Goal: Transaction & Acquisition: Purchase product/service

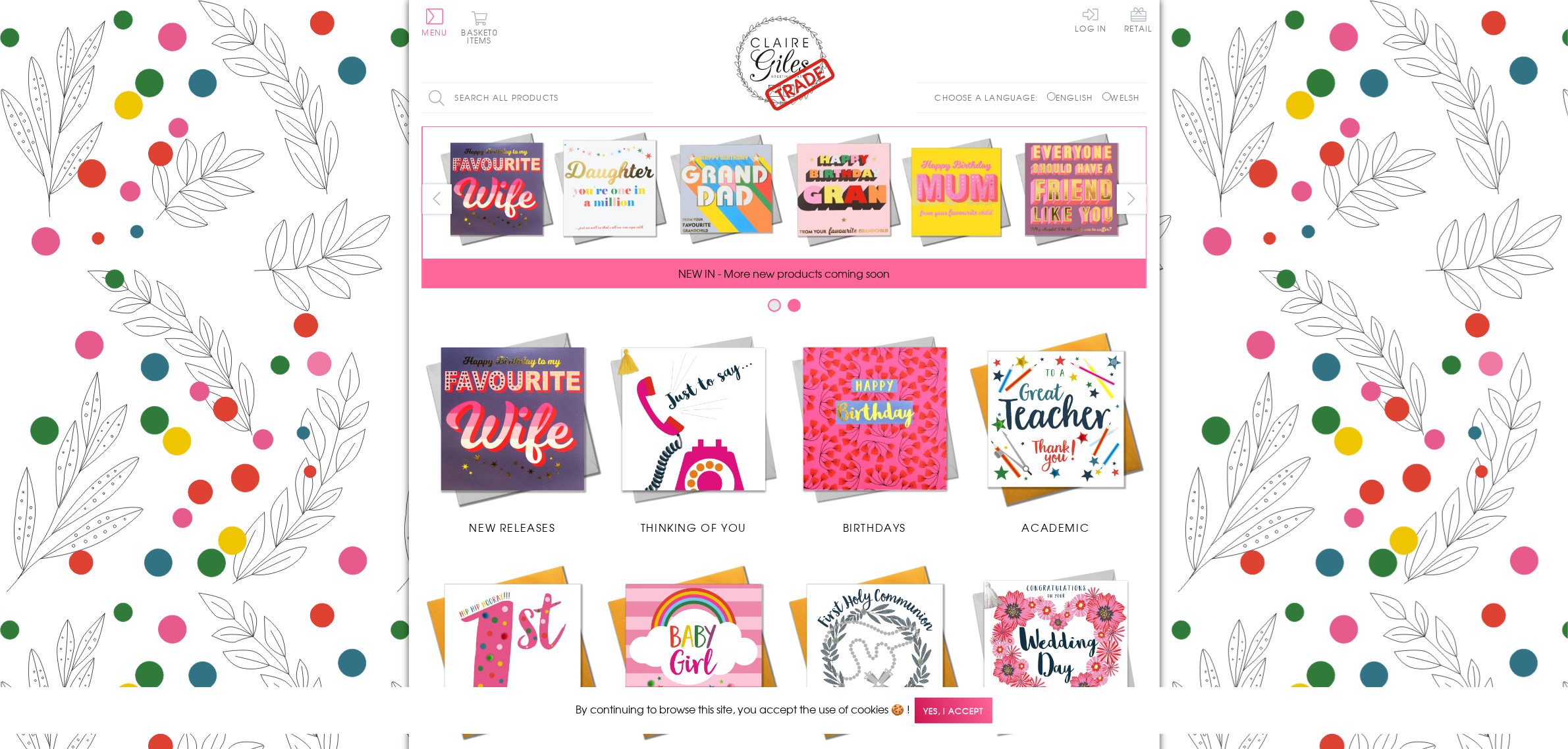
click at [526, 85] on input "Search all products" at bounding box center [537, 98] width 231 height 29
type input "grandma"
click at [640, 83] on input "Search" at bounding box center [646, 98] width 13 height 29
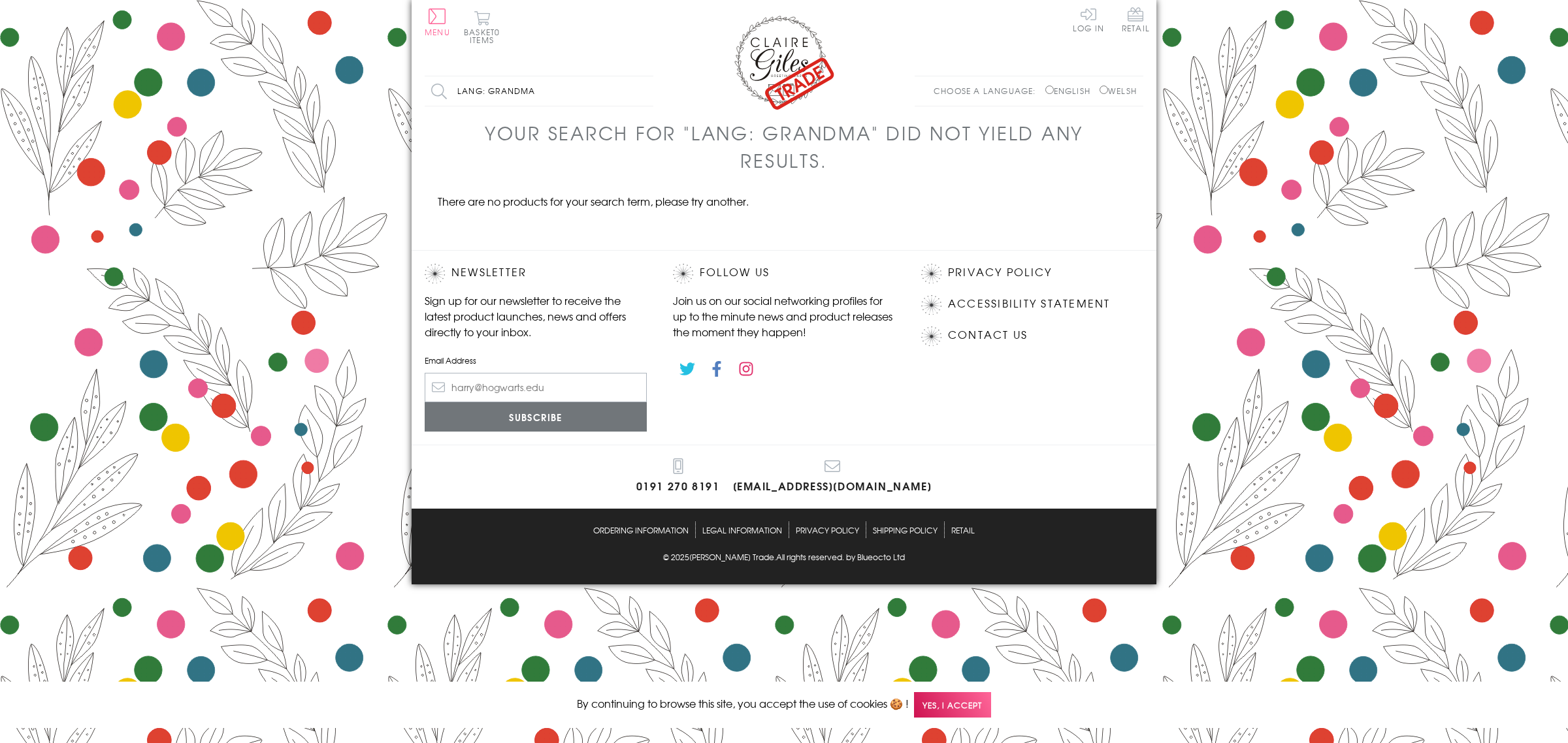
click at [1047, 92] on label "English" at bounding box center [1070, 90] width 52 height 12
click at [1047, 92] on input "English" at bounding box center [1049, 89] width 8 height 8
radio input "true"
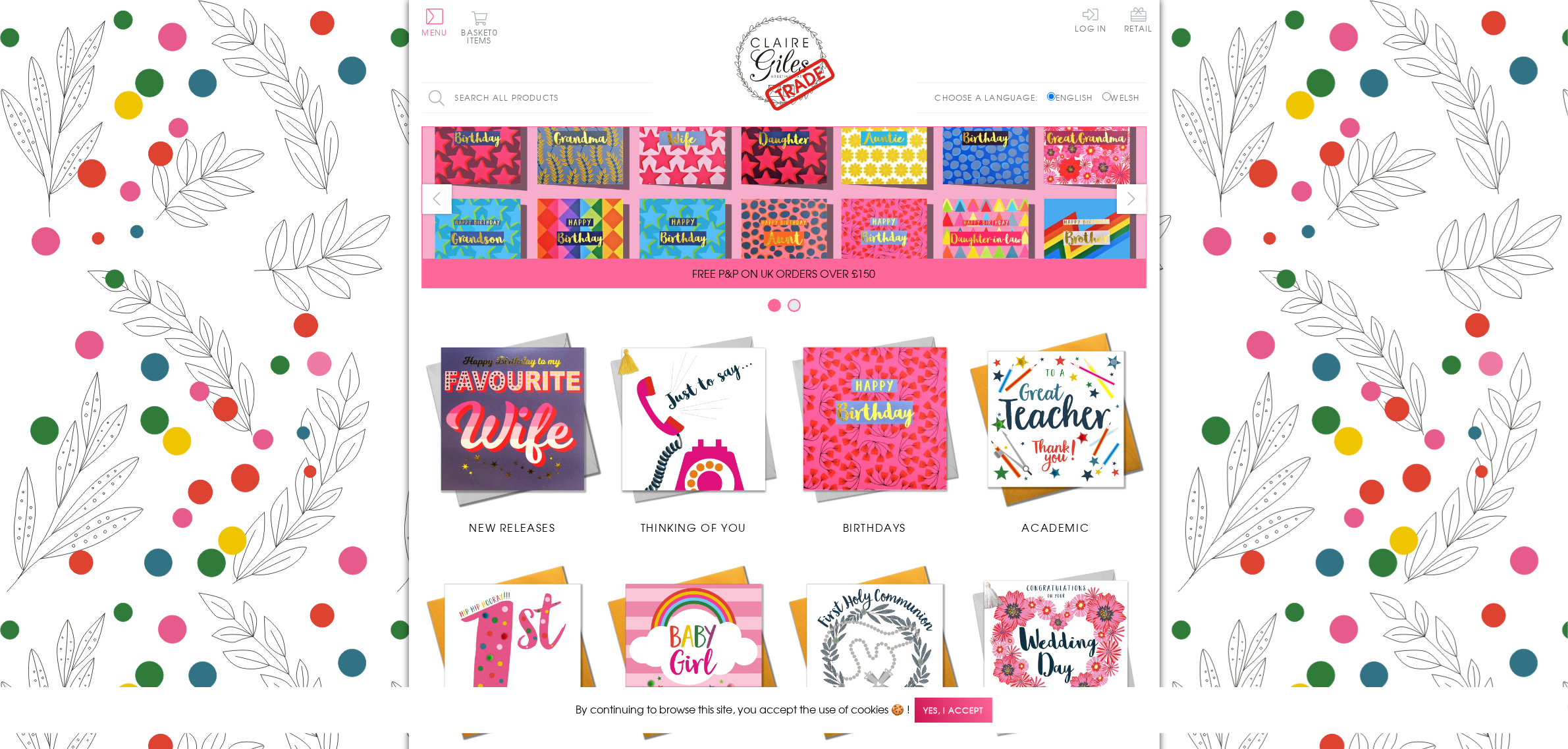
click at [600, 85] on input "Search all products" at bounding box center [537, 98] width 231 height 29
type input "grandma#"
click at [640, 83] on input "Search" at bounding box center [646, 98] width 13 height 29
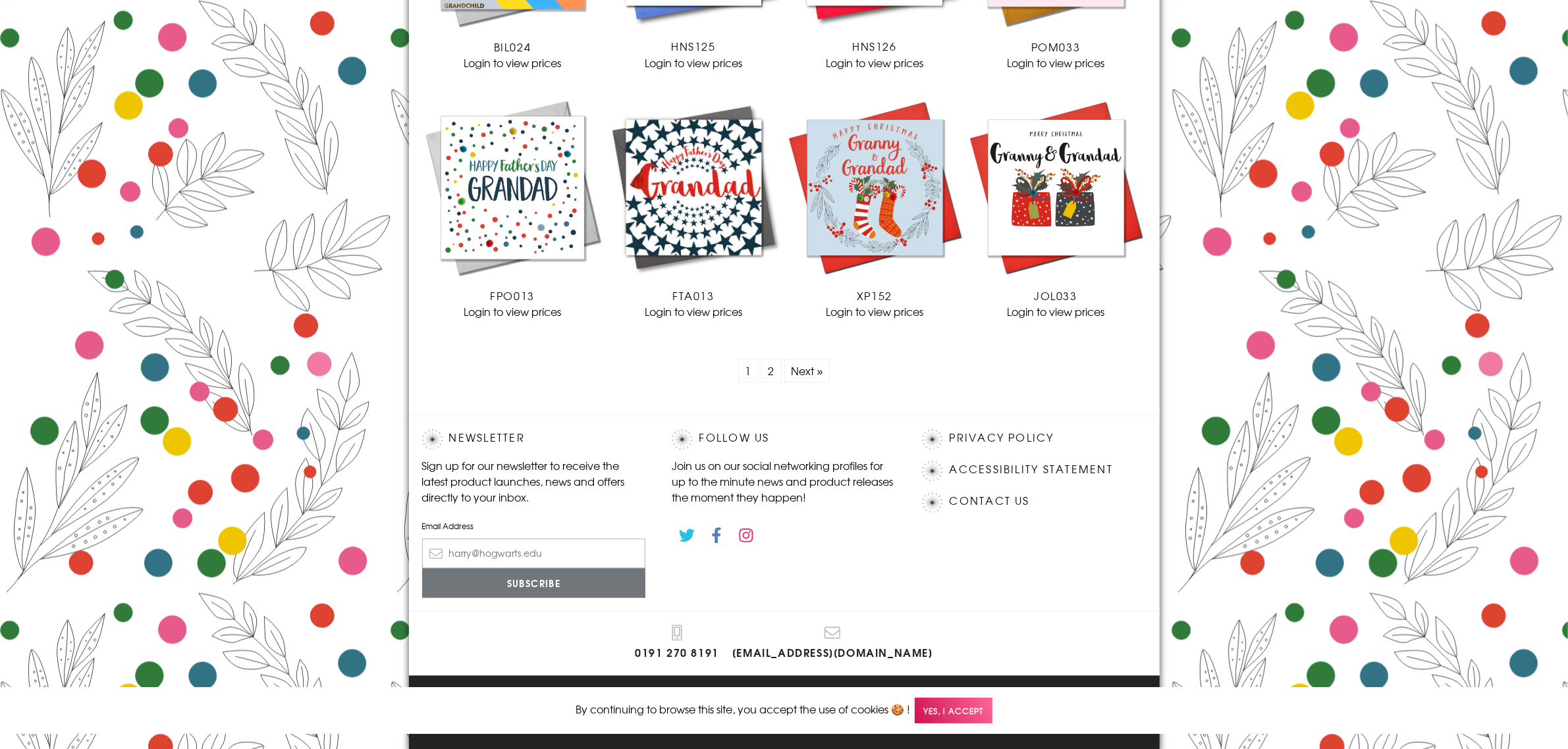
scroll to position [3558, 0]
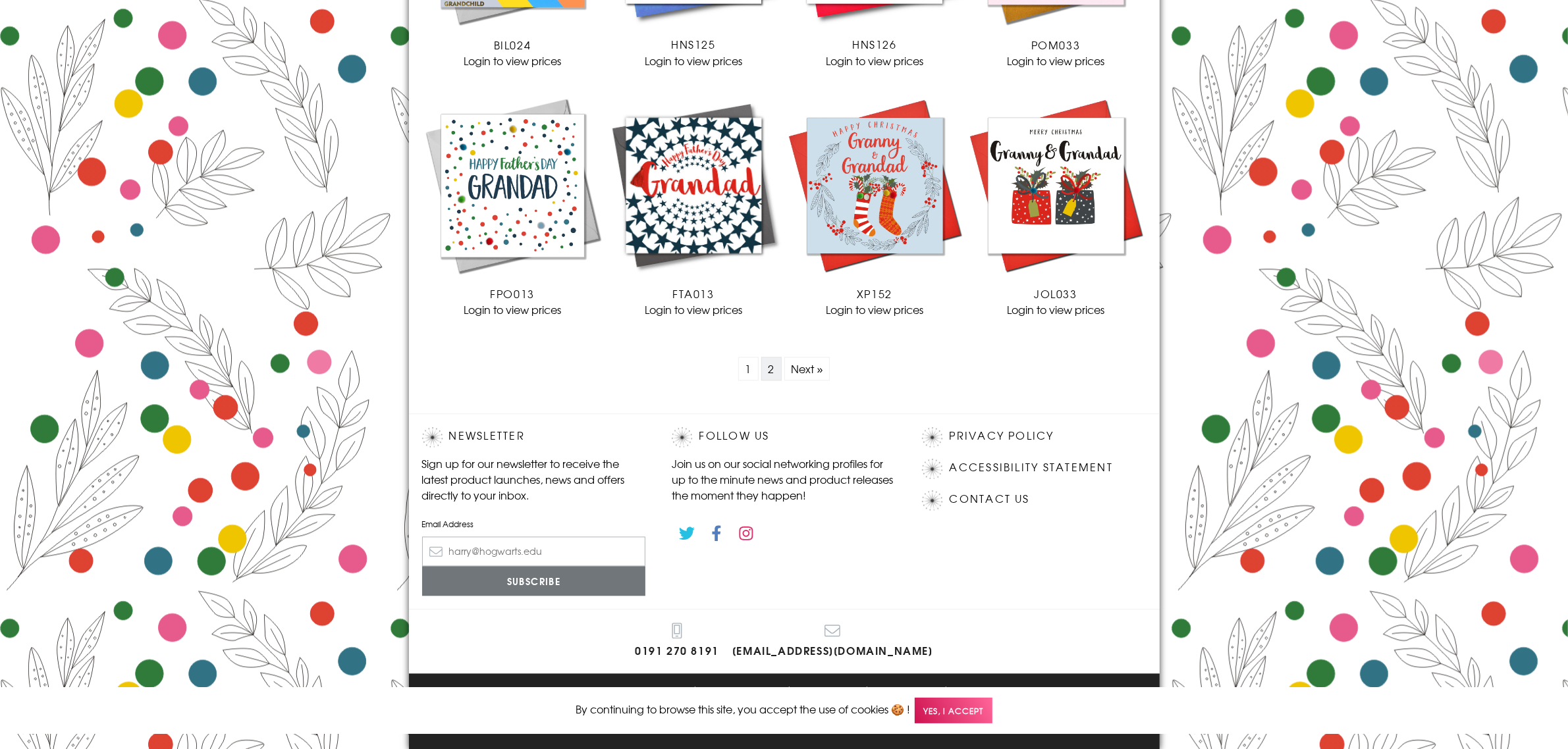
click at [777, 373] on link "2" at bounding box center [772, 369] width 20 height 24
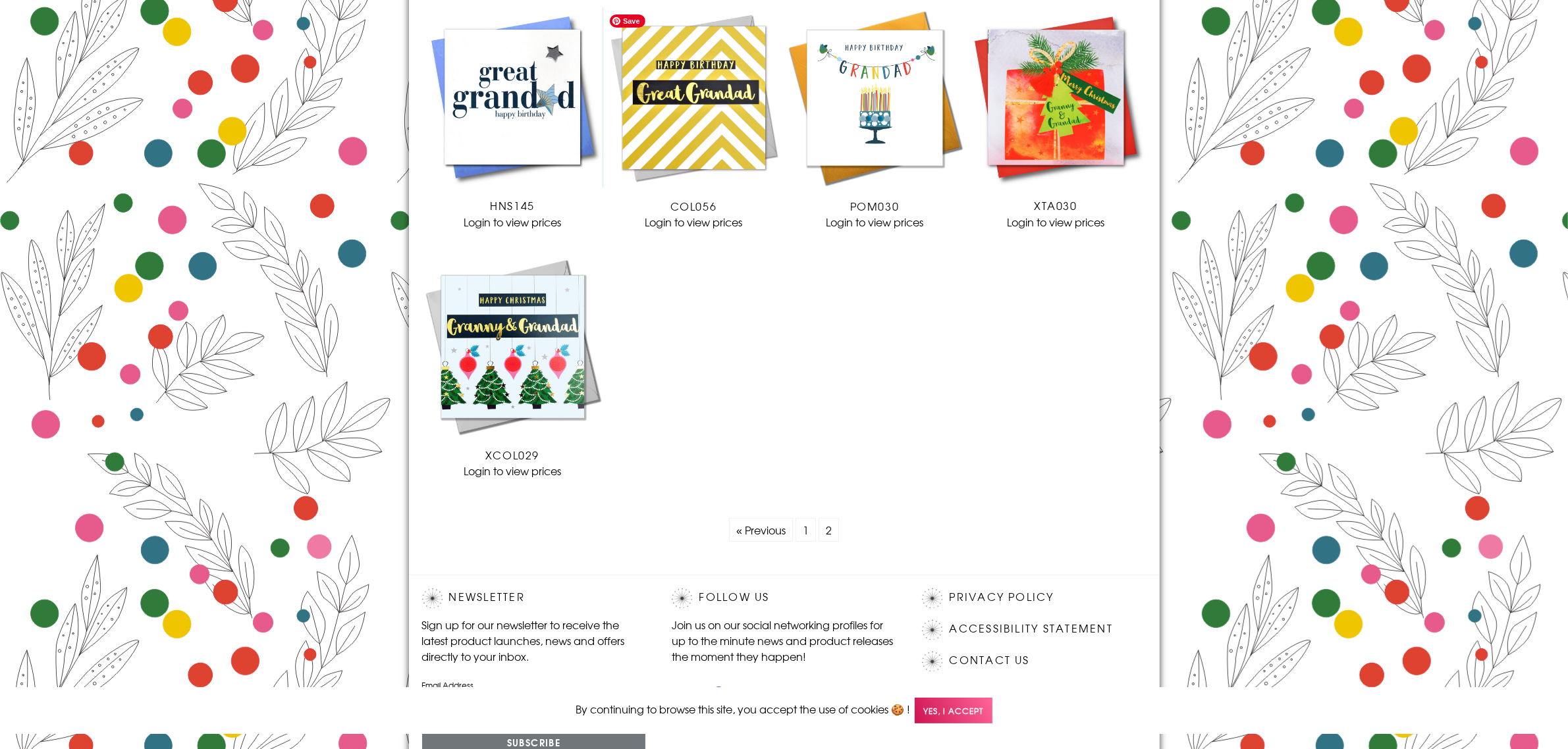
scroll to position [411, 0]
